Goal: Obtain resource: Download file/media

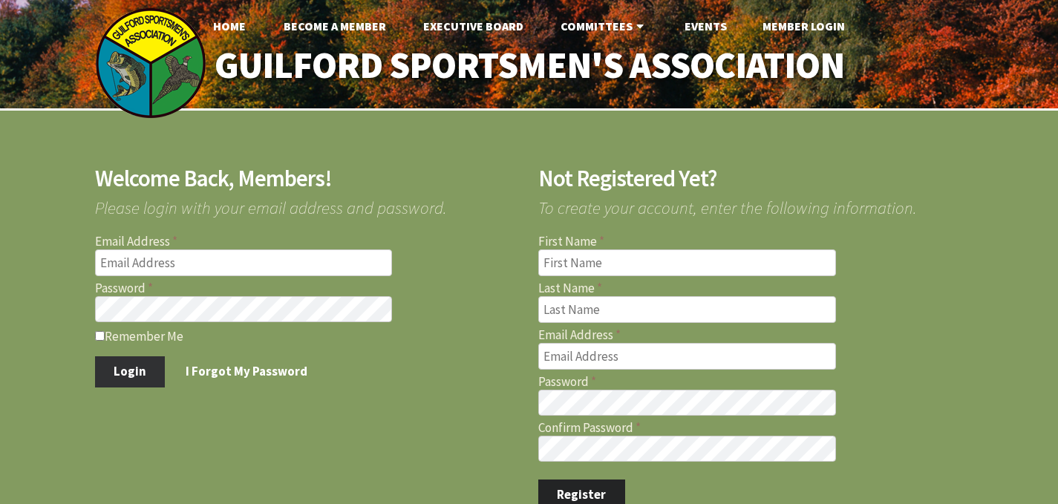
type input "[EMAIL_ADDRESS][DOMAIN_NAME]"
click at [132, 359] on button "Login" at bounding box center [130, 371] width 71 height 31
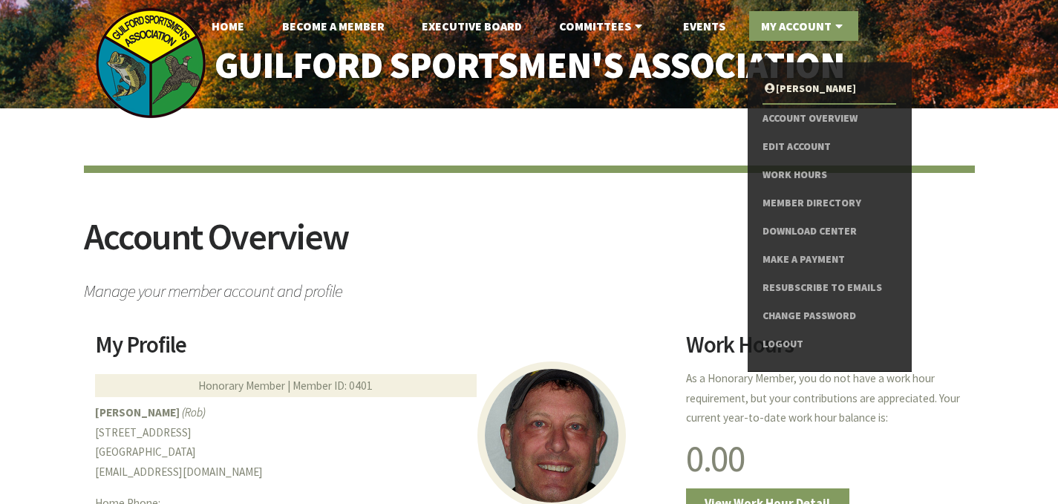
click at [772, 24] on link "My Account" at bounding box center [803, 26] width 109 height 30
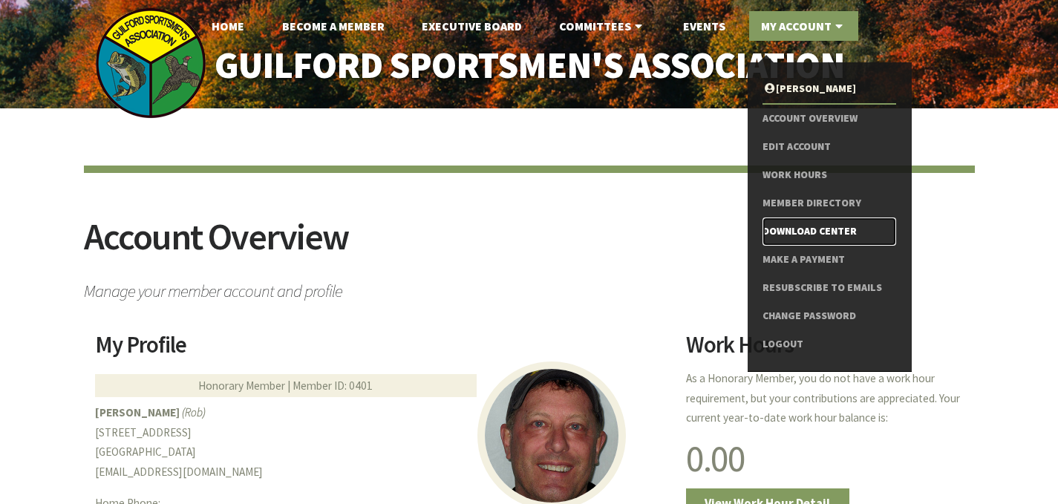
click at [787, 232] on link "Download Center" at bounding box center [828, 231] width 133 height 28
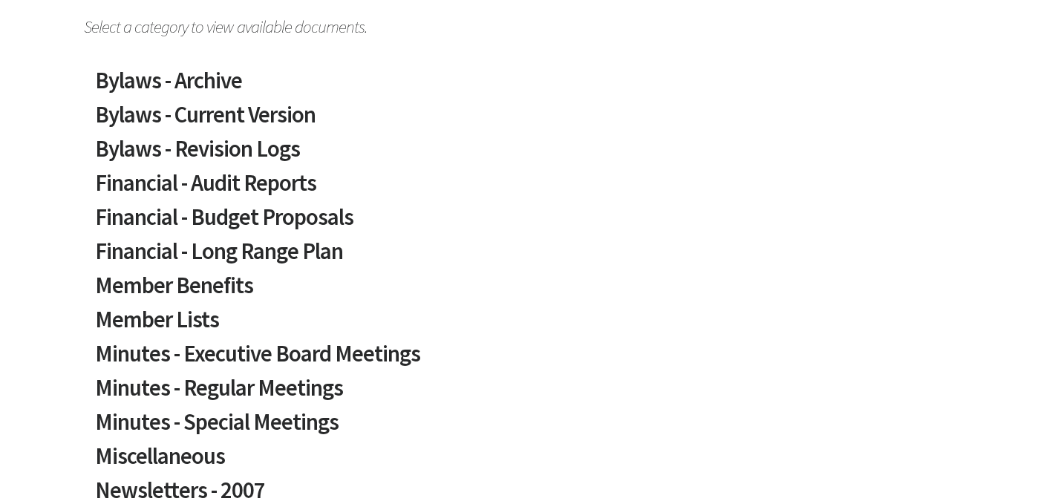
scroll to position [266, 0]
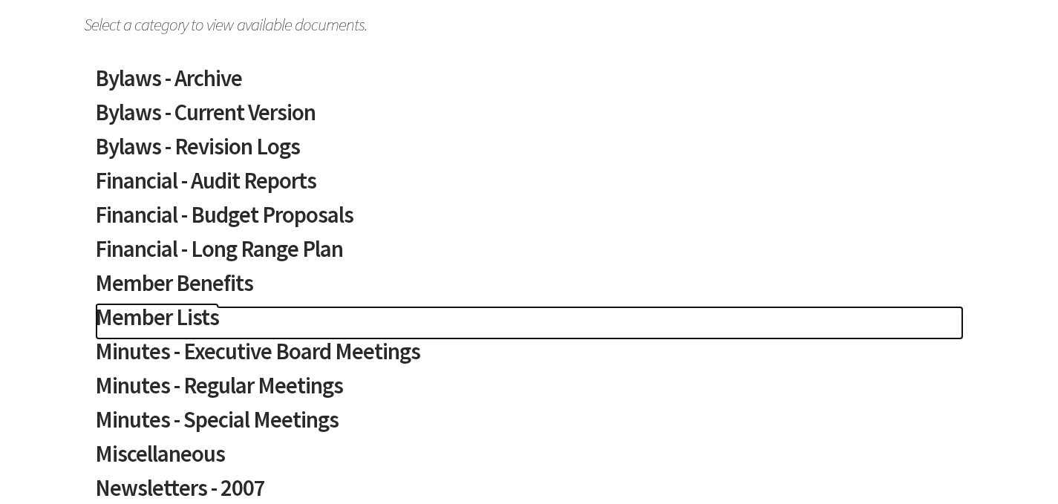
click at [203, 321] on h2 "Member Lists" at bounding box center [529, 323] width 868 height 34
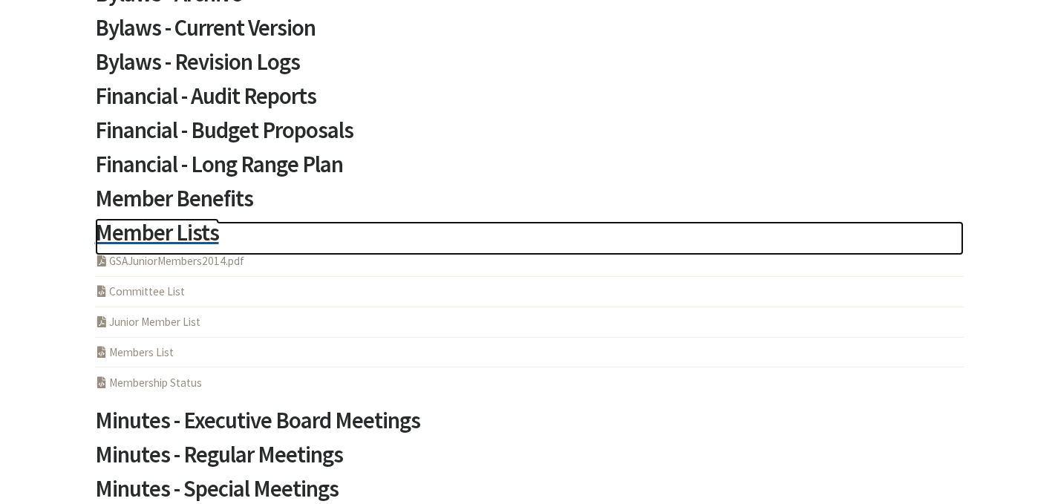
scroll to position [371, 0]
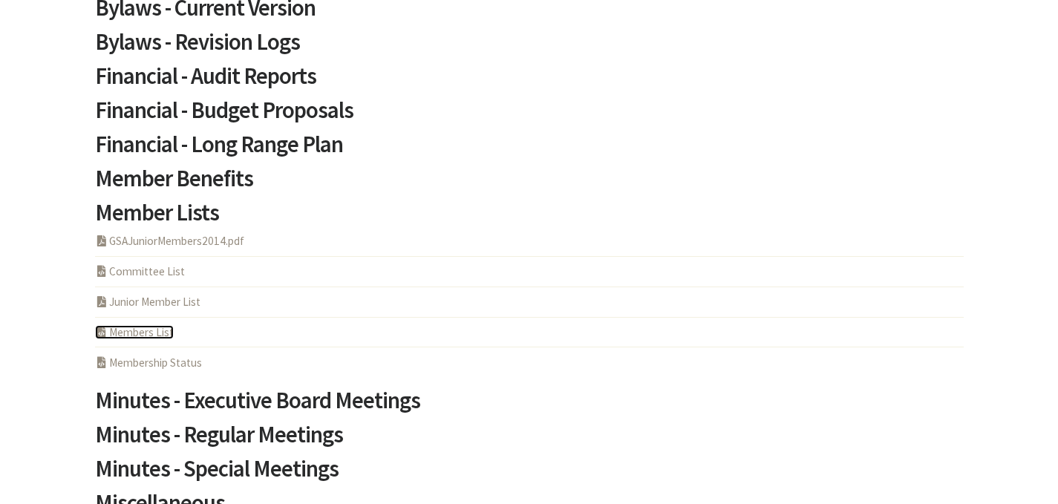
click at [160, 332] on link "PHP Program Members List" at bounding box center [134, 332] width 79 height 14
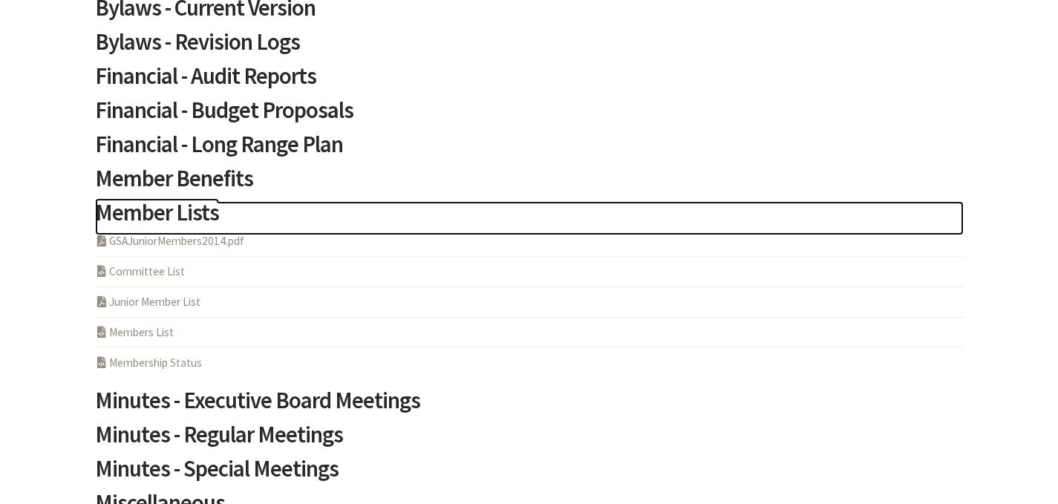
click at [200, 203] on h2 "Member Lists" at bounding box center [529, 218] width 868 height 34
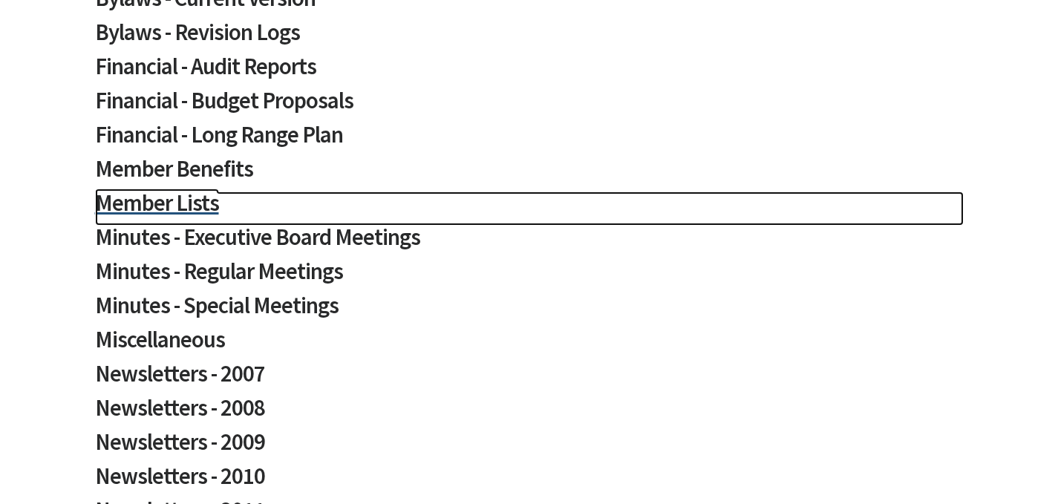
scroll to position [385, 0]
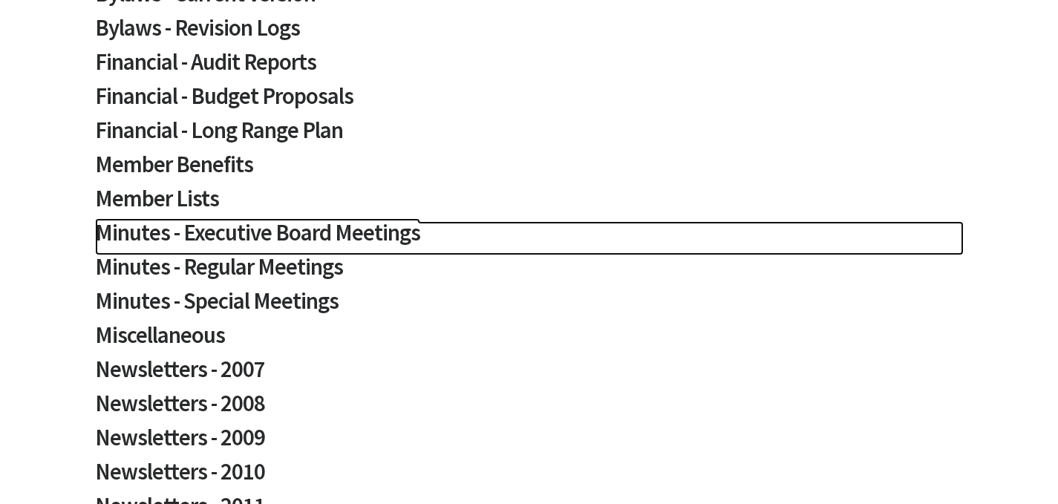
click at [213, 226] on h2 "Minutes - Executive Board Meetings" at bounding box center [529, 238] width 868 height 34
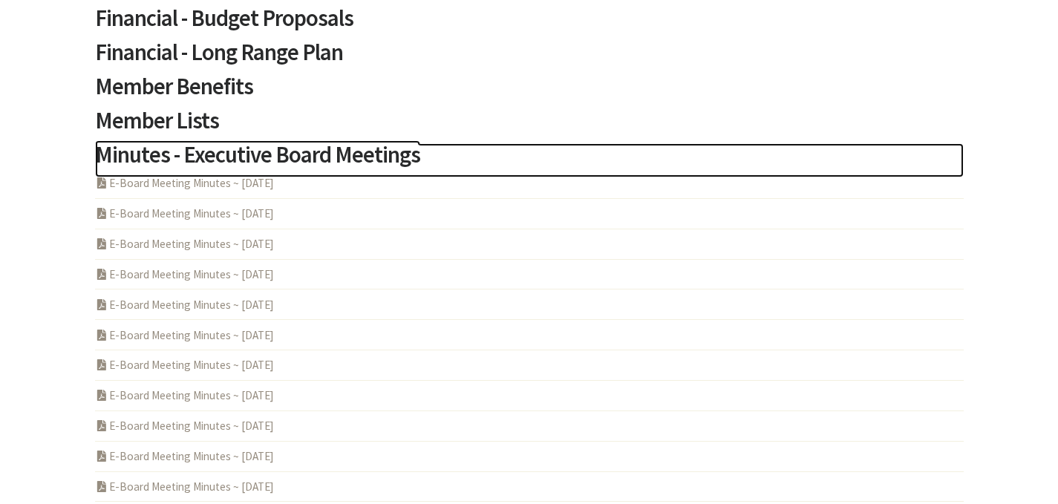
scroll to position [465, 0]
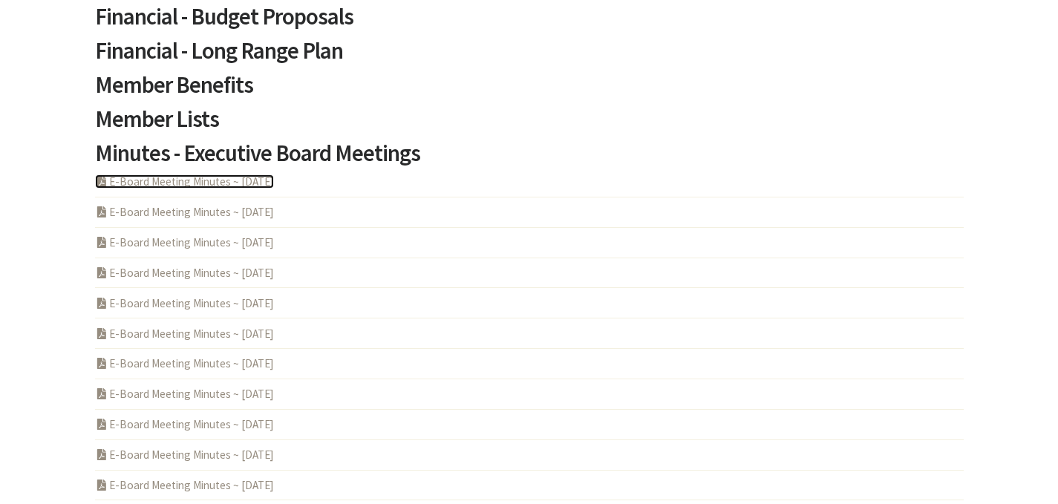
click at [206, 185] on link "PDF Acrobat Document E-Board Meeting Minutes ~ [DATE]" at bounding box center [184, 181] width 179 height 14
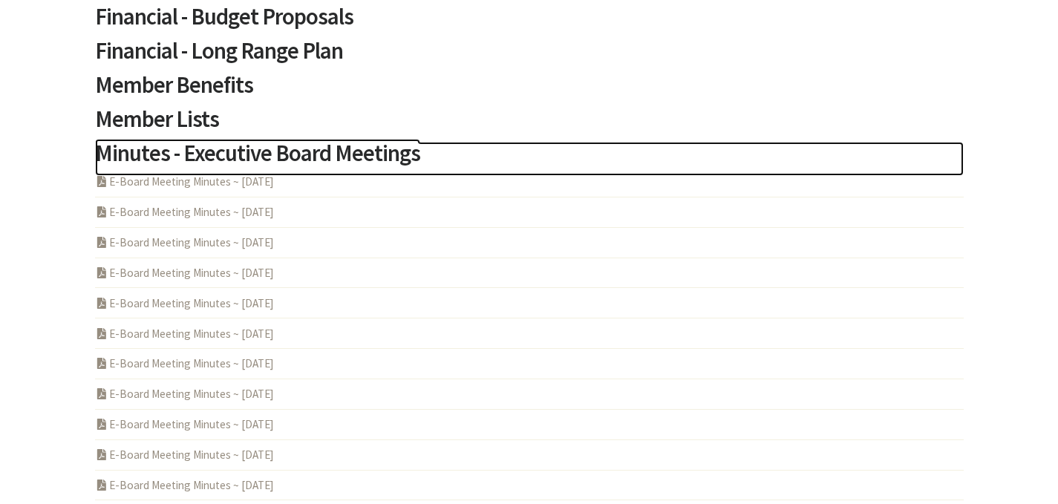
click at [279, 155] on h2 "Minutes - Executive Board Meetings" at bounding box center [529, 159] width 868 height 34
